Goal: Information Seeking & Learning: Learn about a topic

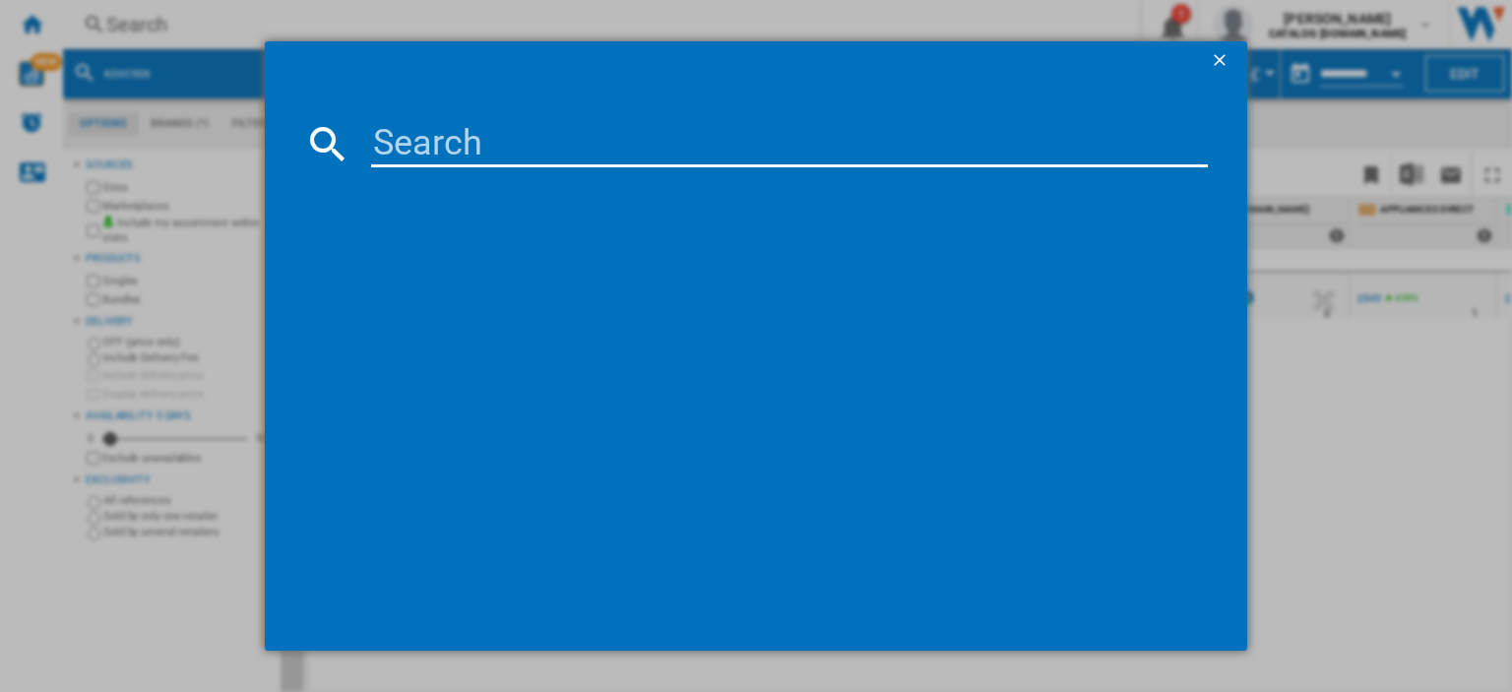
scroll to position [0, 376]
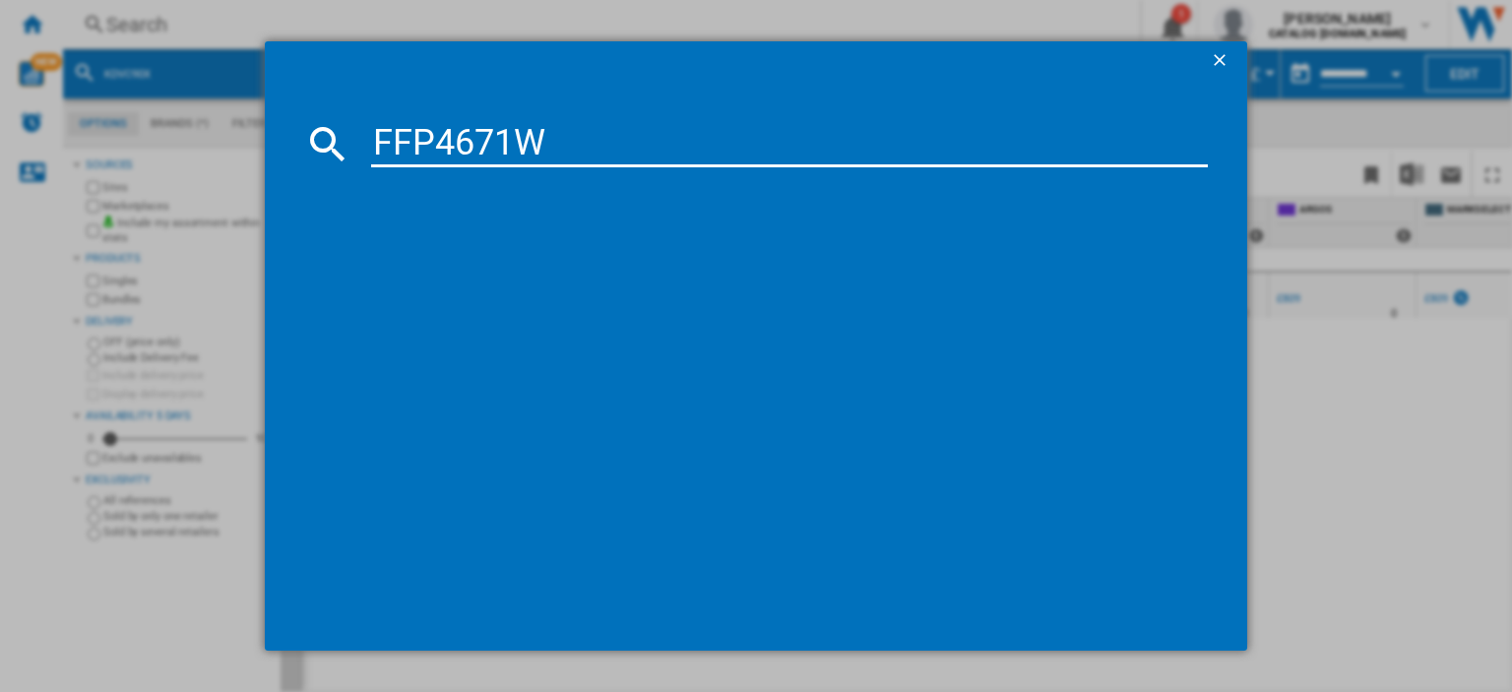
type input "FFP4671W"
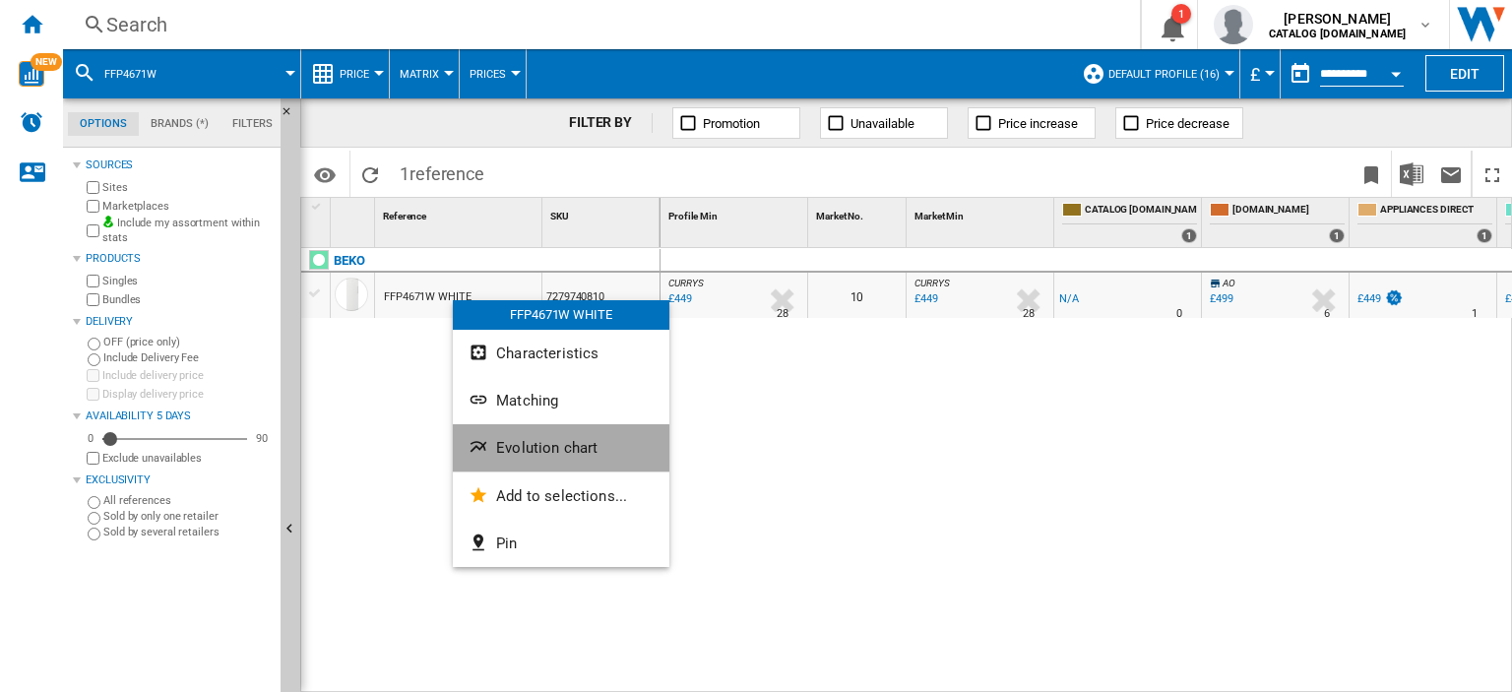
click at [522, 452] on span "Evolution chart" at bounding box center [546, 448] width 101 height 18
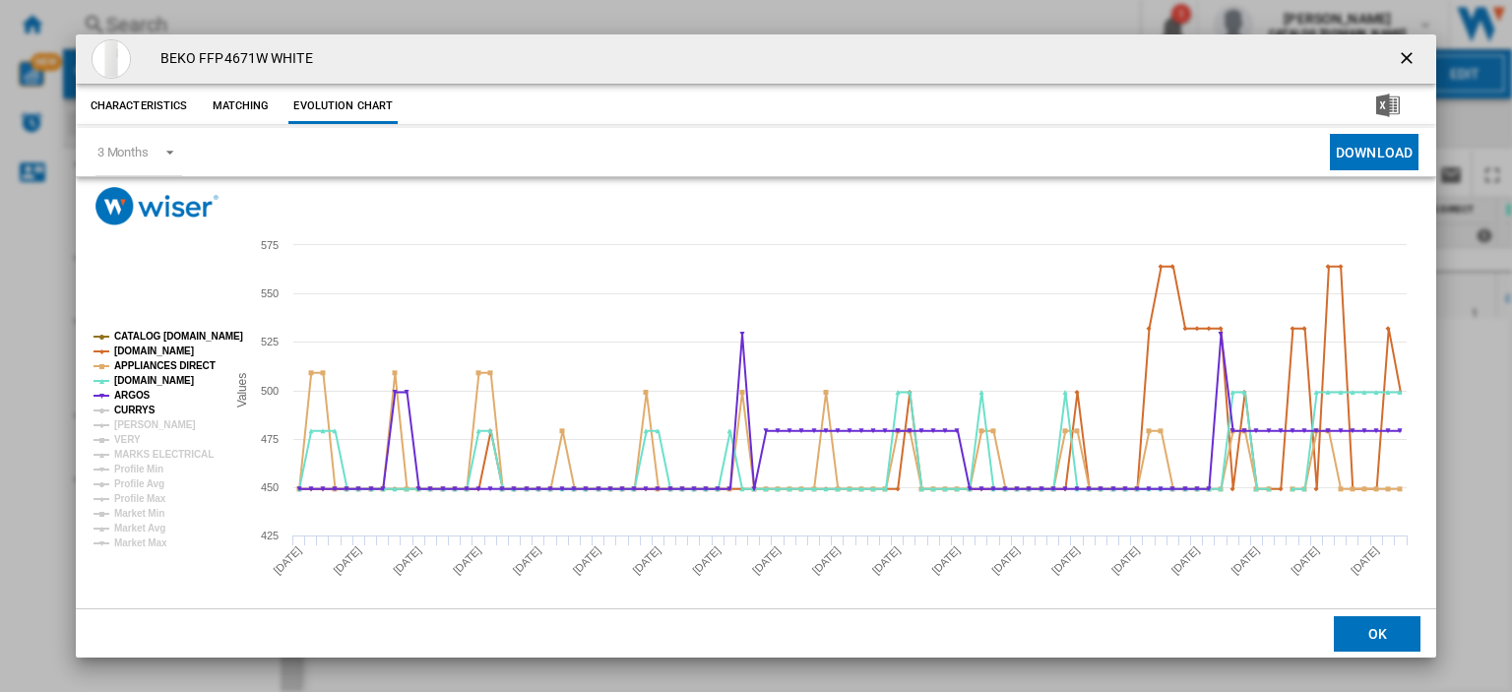
click at [130, 412] on tspan "CURRYS" at bounding box center [134, 410] width 41 height 11
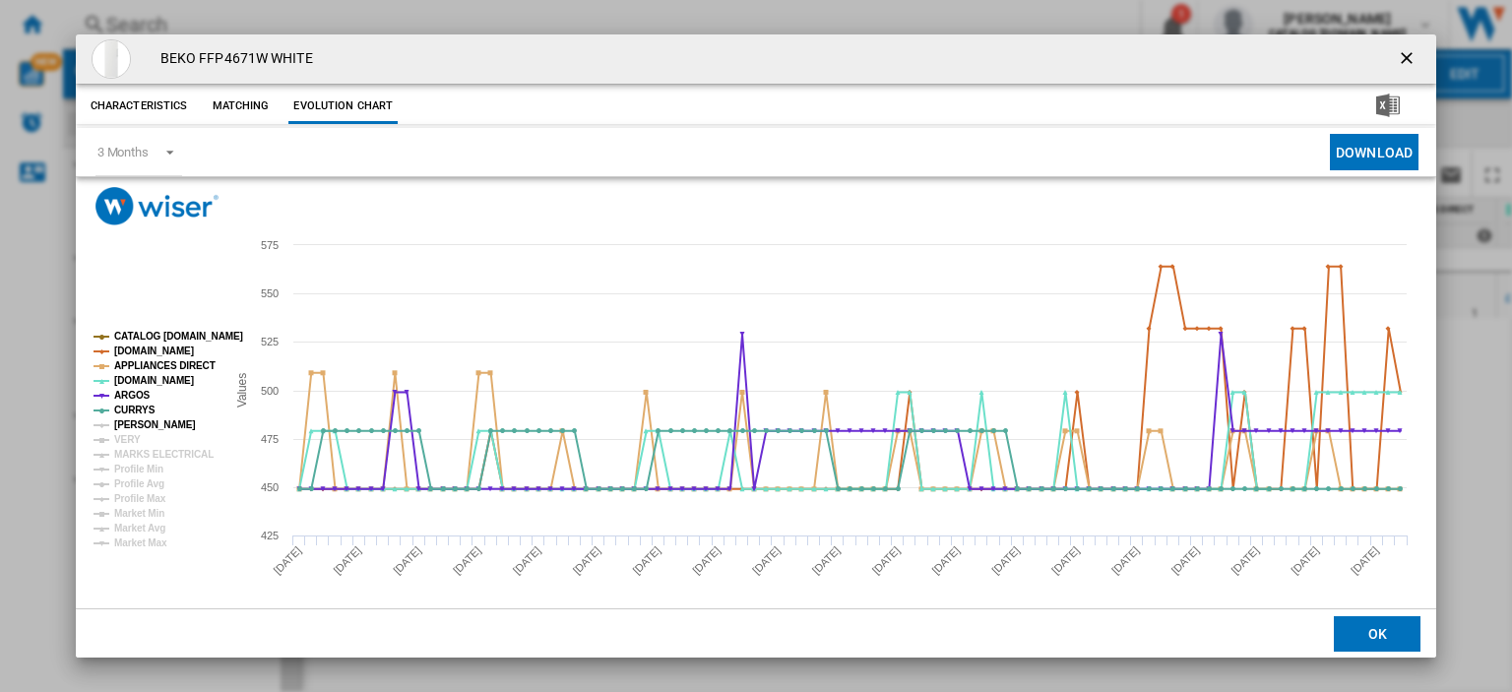
click at [136, 420] on tspan "[PERSON_NAME]" at bounding box center [155, 424] width 82 height 11
click at [128, 436] on tspan "VERY" at bounding box center [127, 439] width 27 height 11
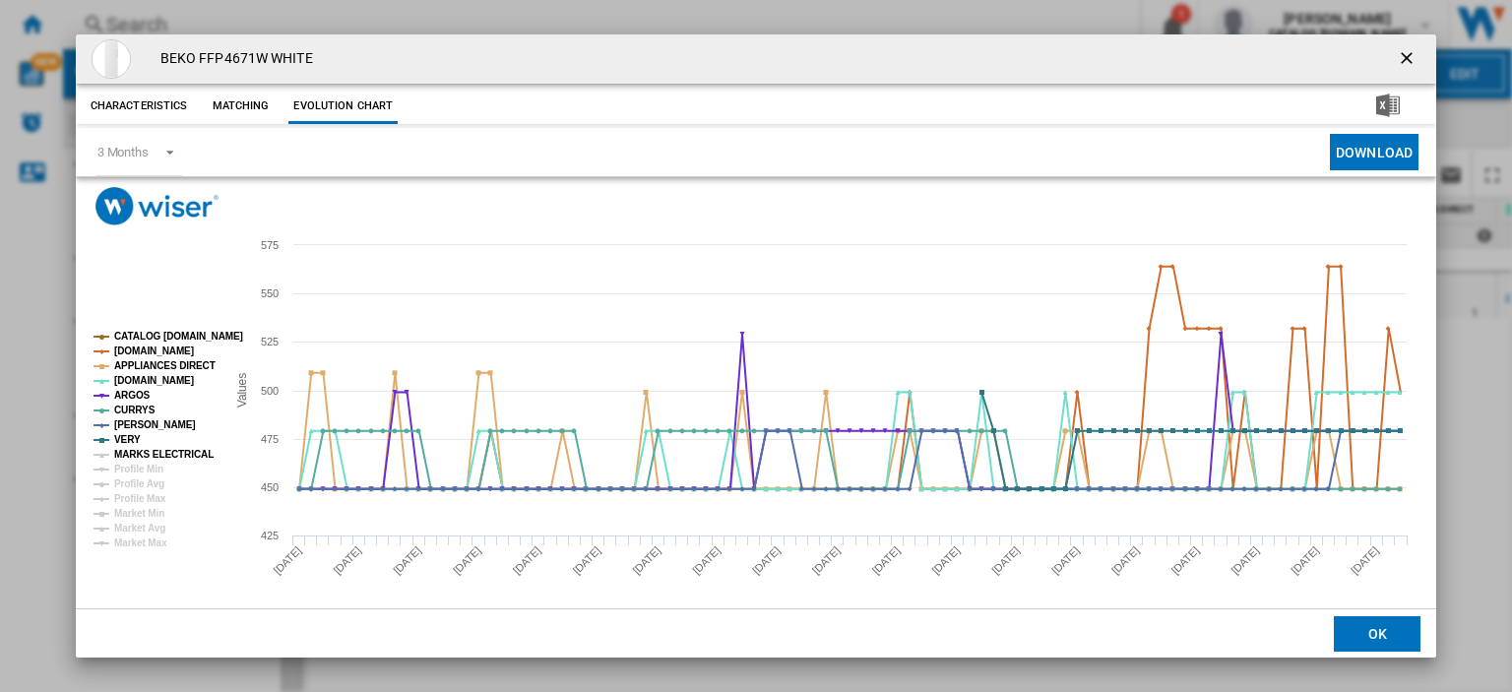
click at [130, 449] on tspan "MARKS ELECTRICAL" at bounding box center [163, 454] width 99 height 11
click at [1398, 62] on ng-md-icon "getI18NText('BUTTONS.CLOSE_DIALOG')" at bounding box center [1409, 60] width 24 height 24
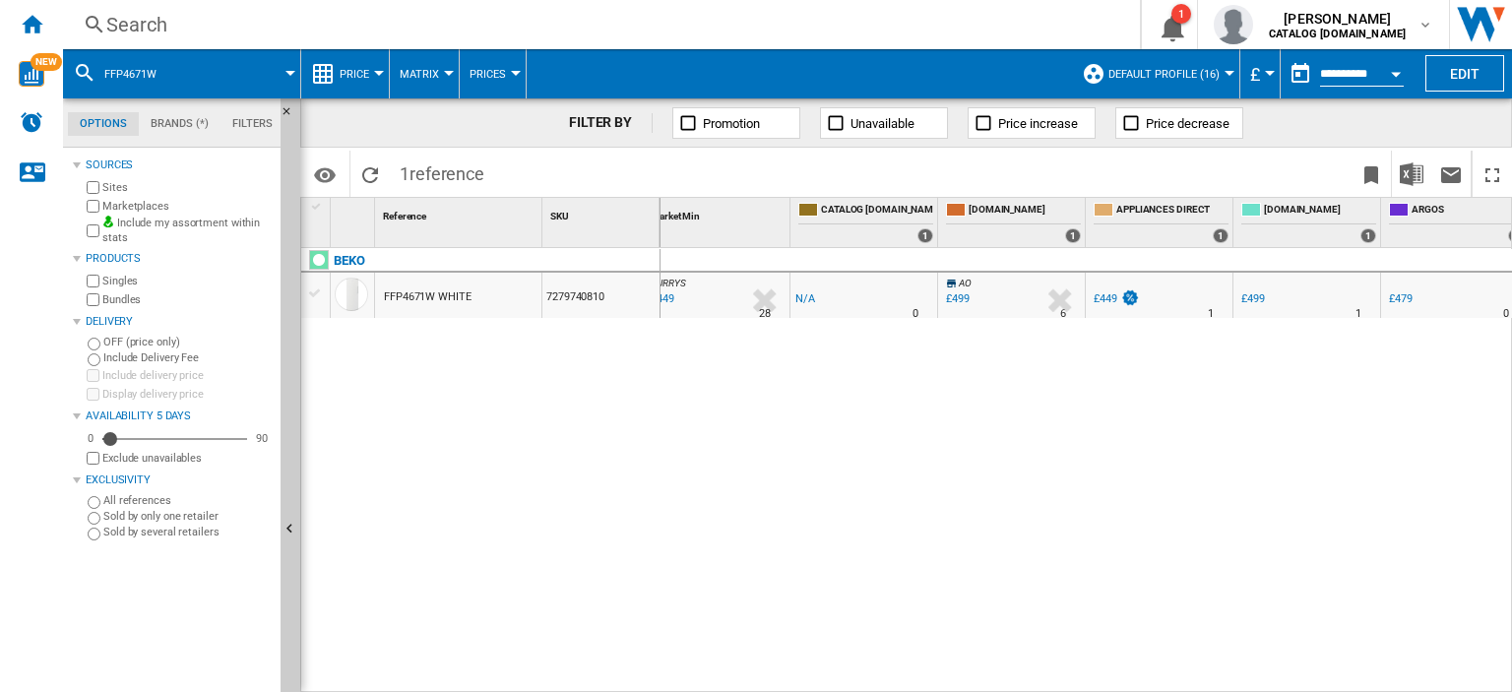
scroll to position [0, 540]
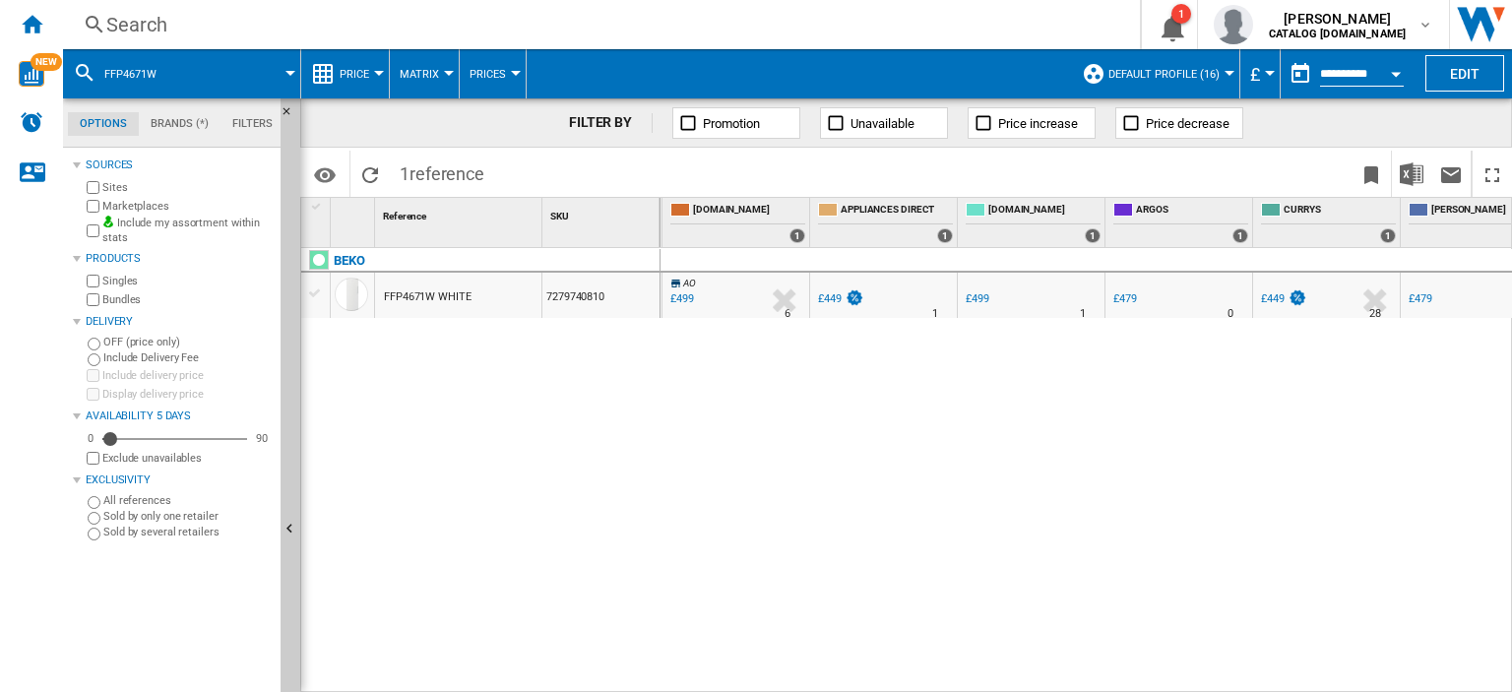
click at [1276, 297] on div "£449" at bounding box center [1273, 298] width 24 height 13
click at [831, 296] on div "£449" at bounding box center [830, 298] width 24 height 13
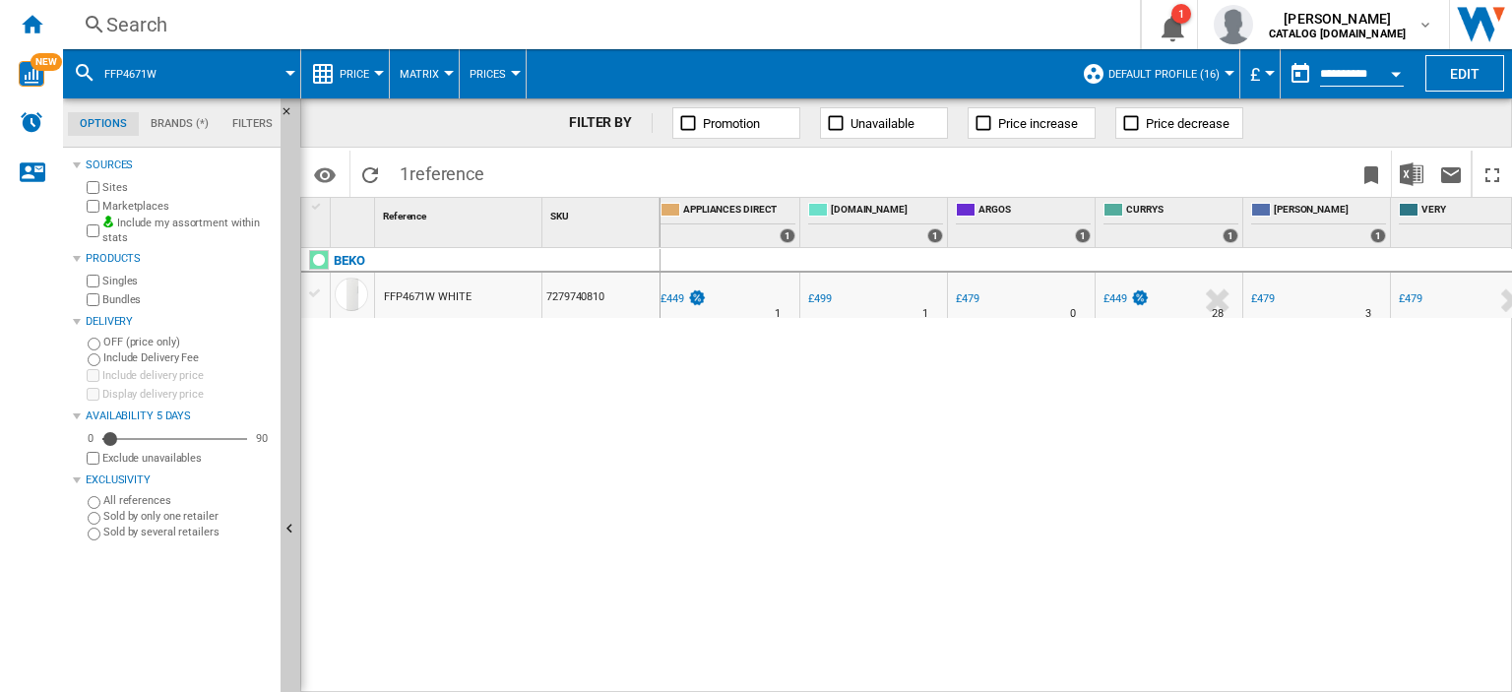
scroll to position [0, 789]
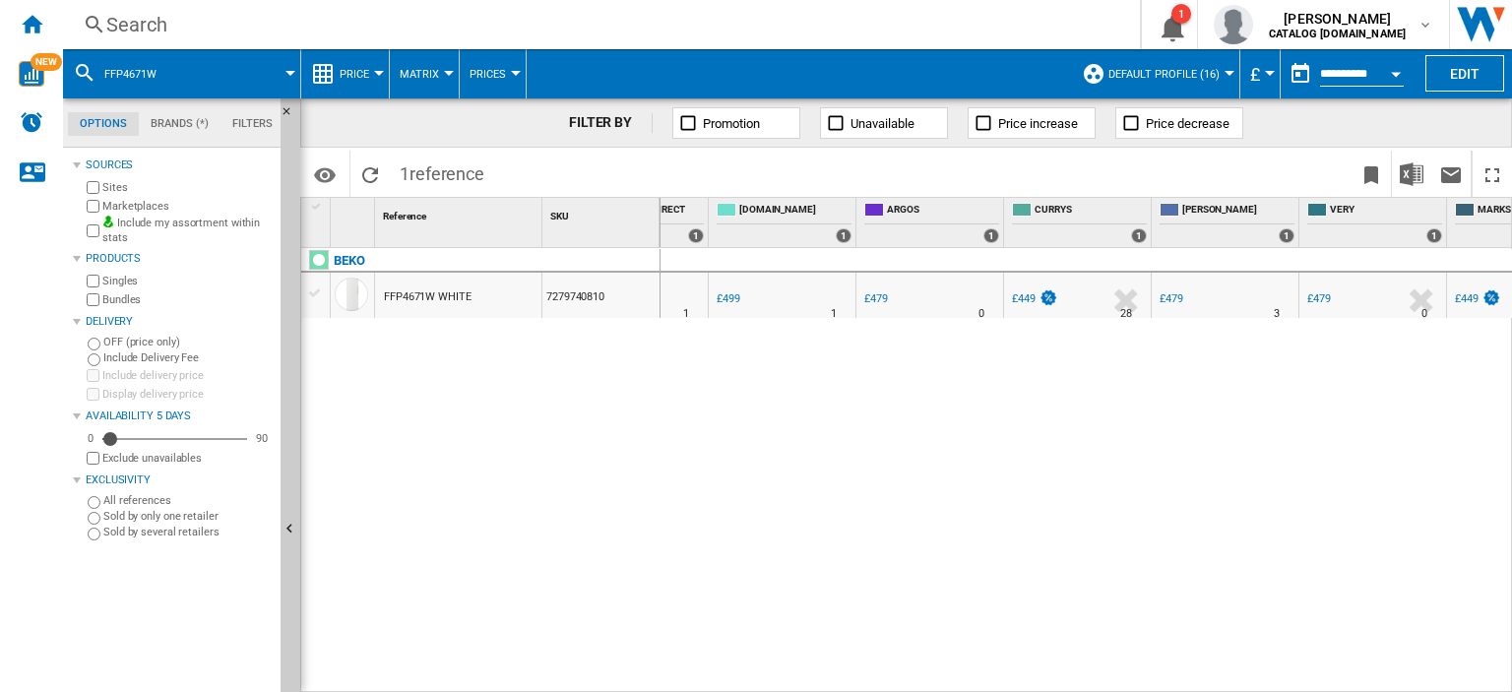
click at [1465, 300] on div "£449" at bounding box center [1467, 298] width 24 height 13
click at [122, 20] on div "Search" at bounding box center [597, 25] width 983 height 28
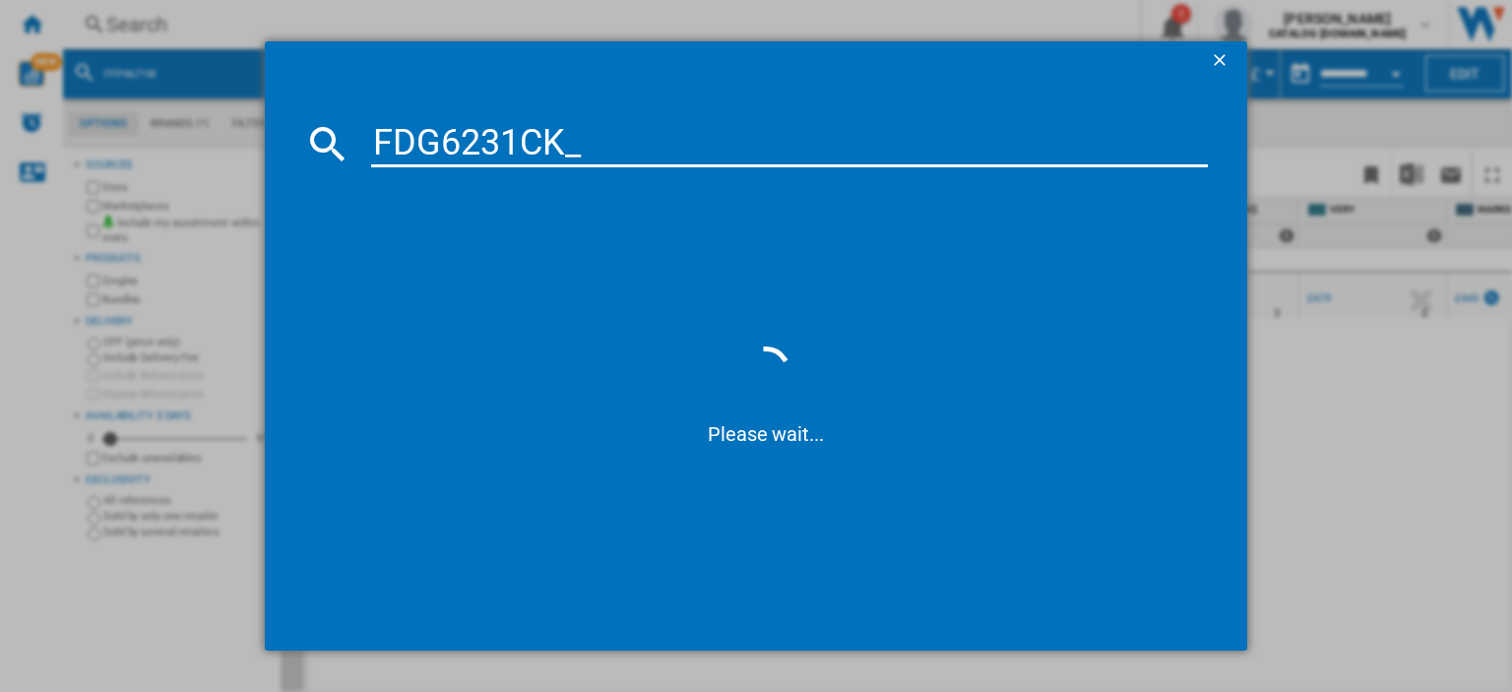
type input "FDG6231CK"
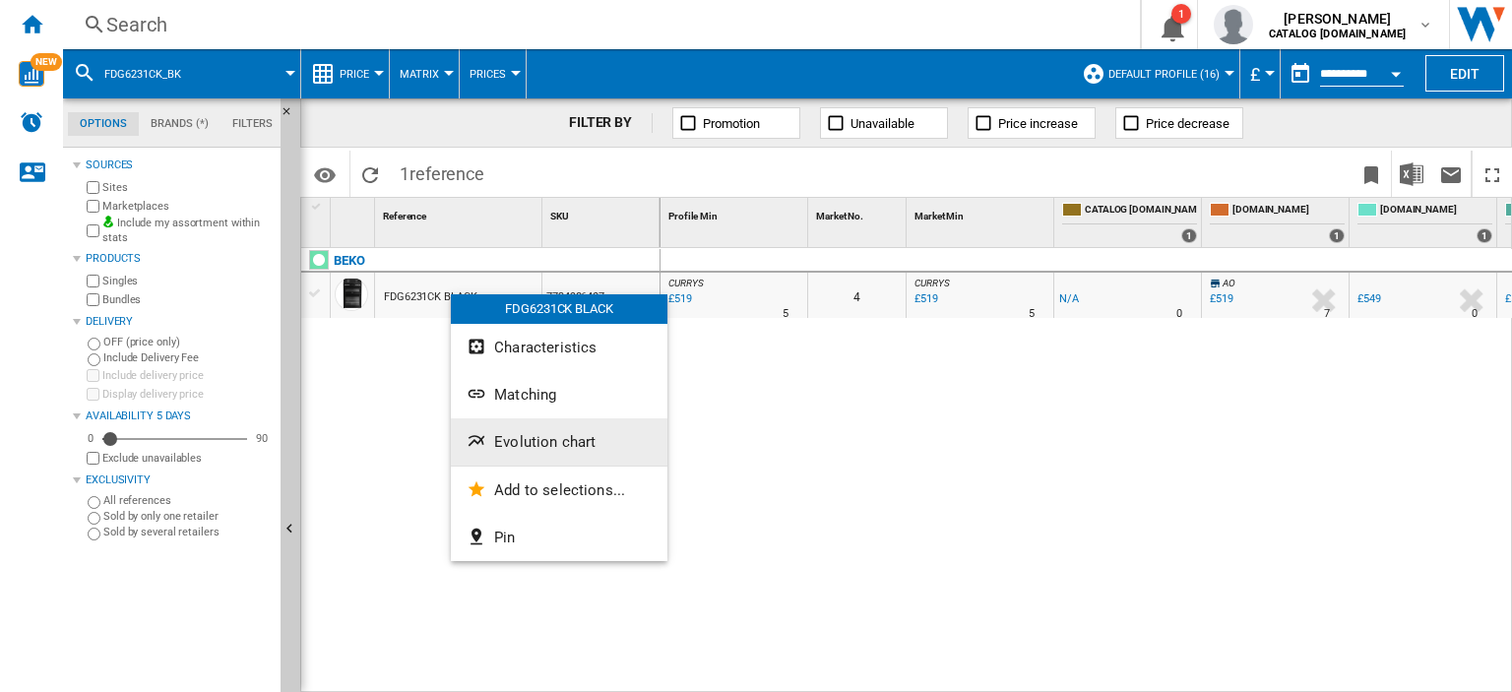
click at [537, 437] on span "Evolution chart" at bounding box center [544, 442] width 101 height 18
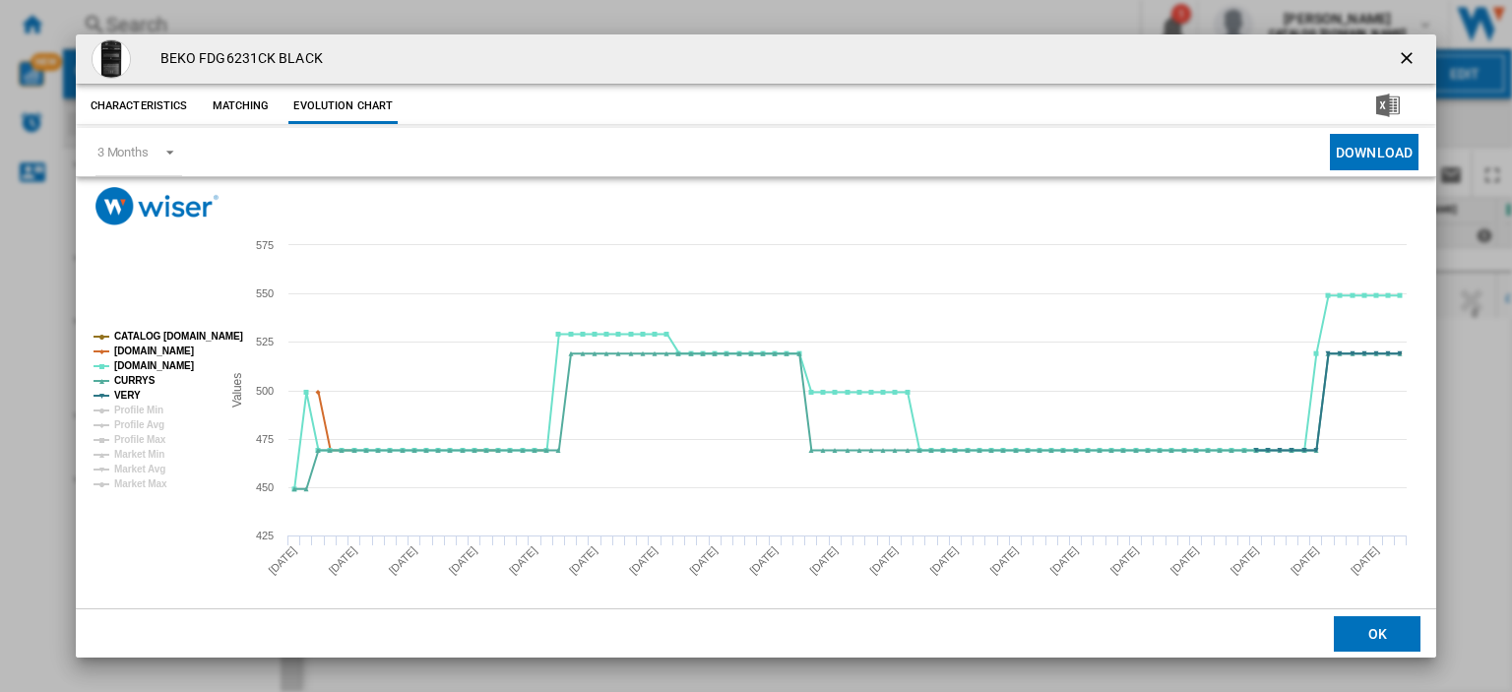
click at [1398, 54] on ng-md-icon "getI18NText('BUTTONS.CLOSE_DIALOG')" at bounding box center [1409, 60] width 24 height 24
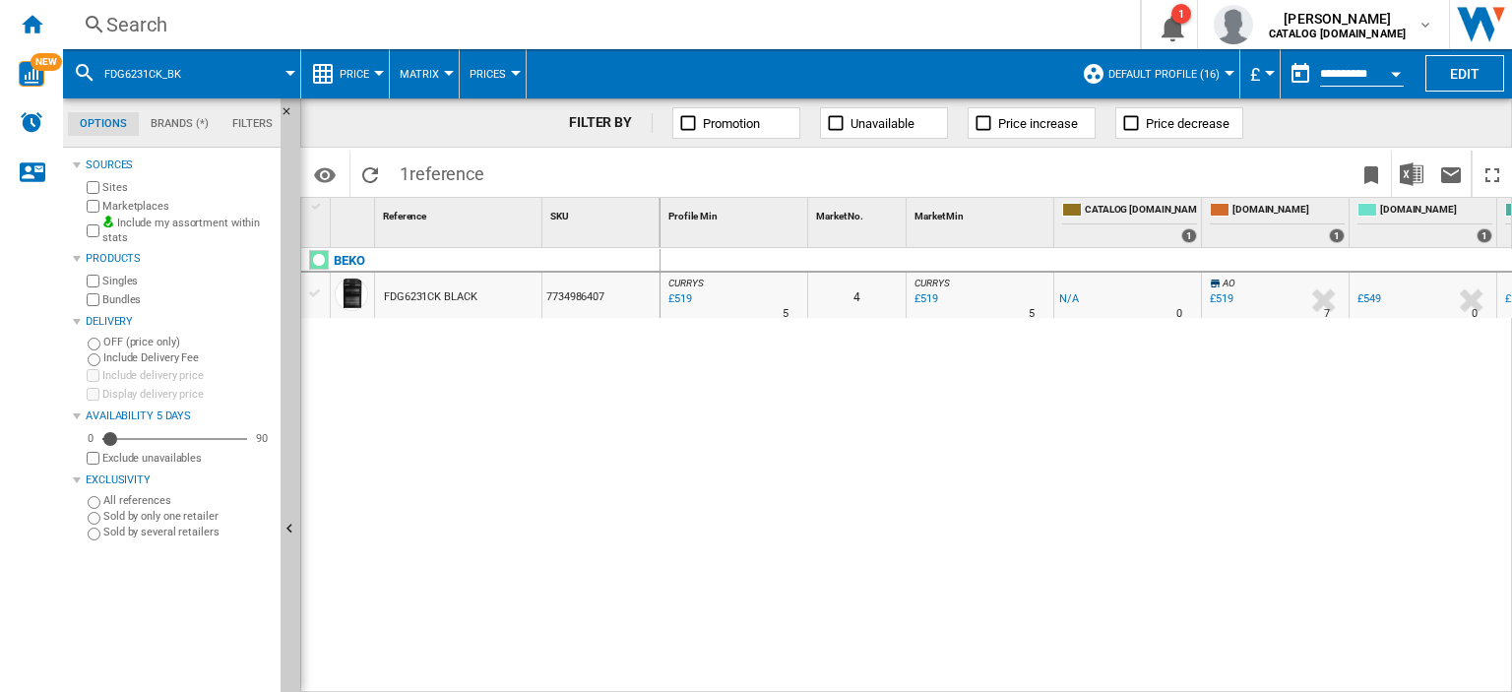
click at [160, 23] on div "Search" at bounding box center [597, 25] width 983 height 28
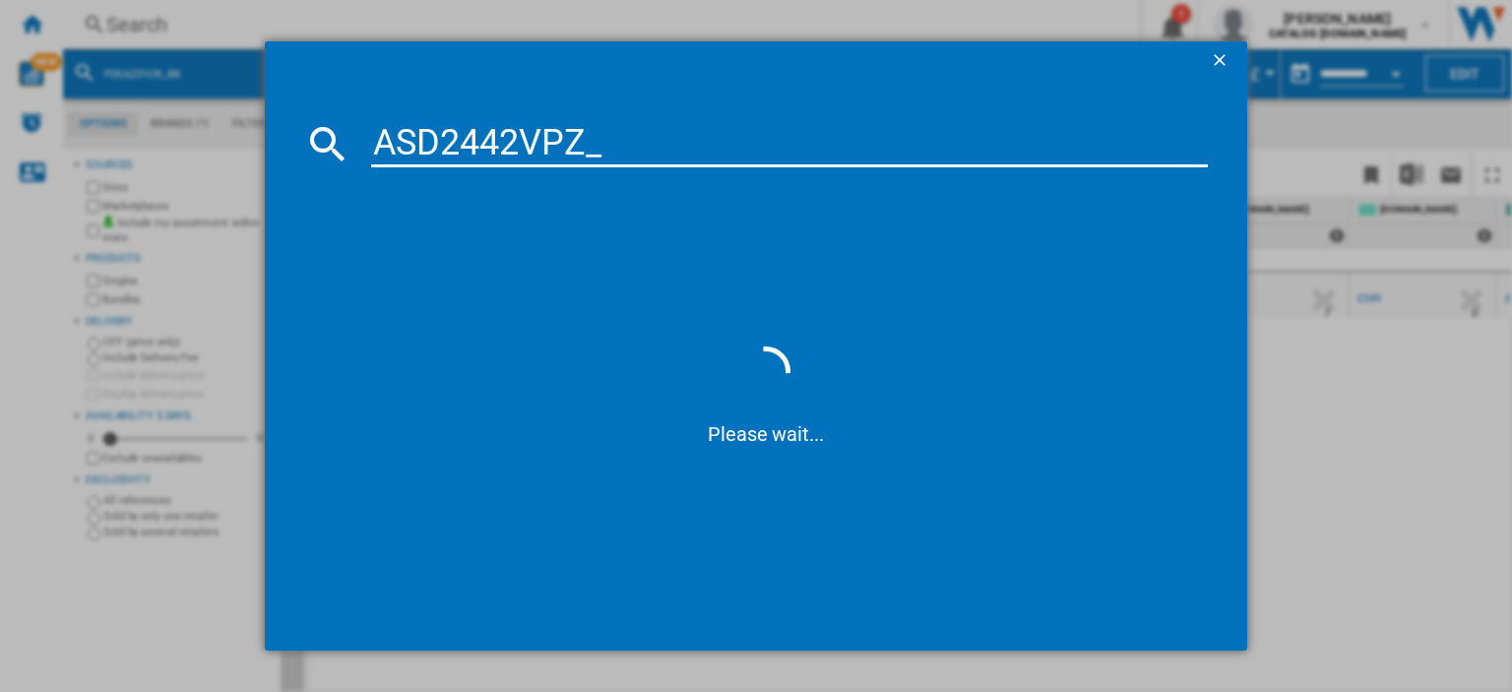
type input "ASD2442VPZ"
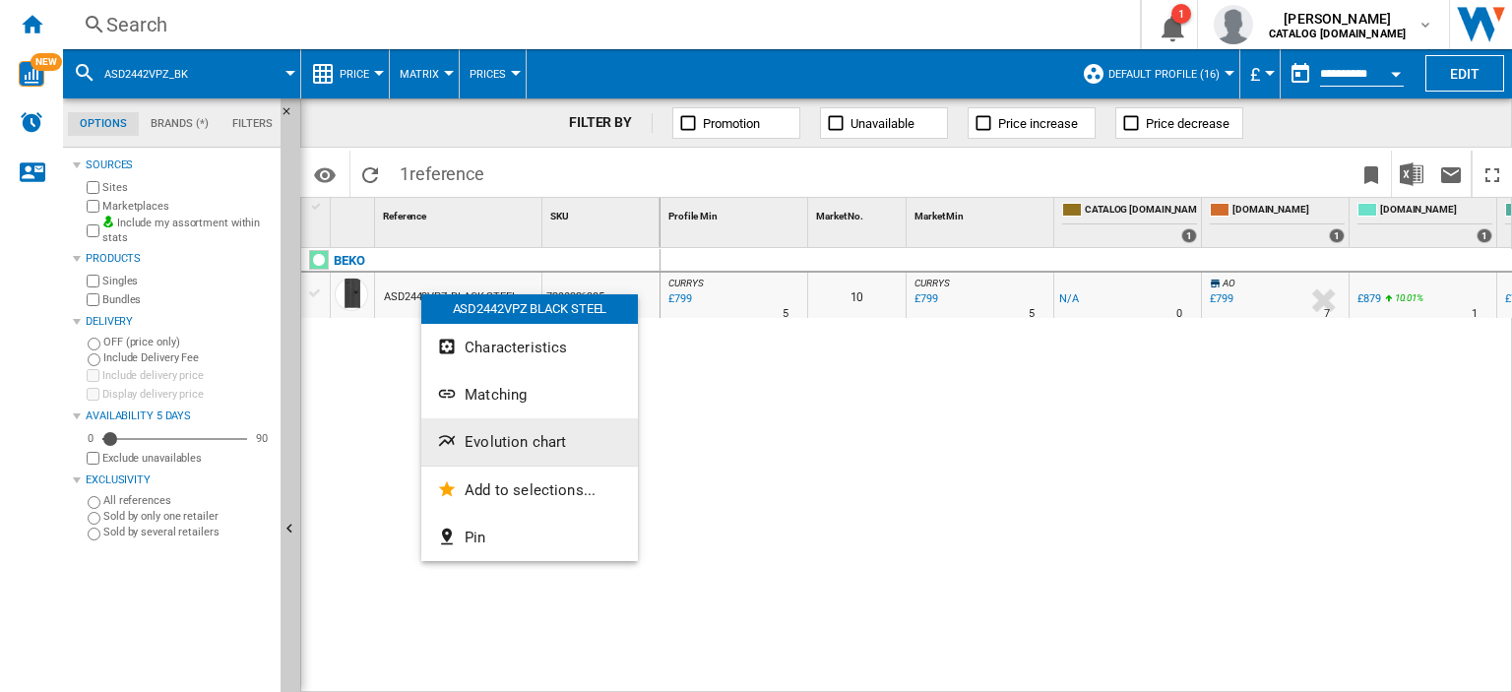
click at [502, 440] on span "Evolution chart" at bounding box center [515, 442] width 101 height 18
